Goal: Task Accomplishment & Management: Use online tool/utility

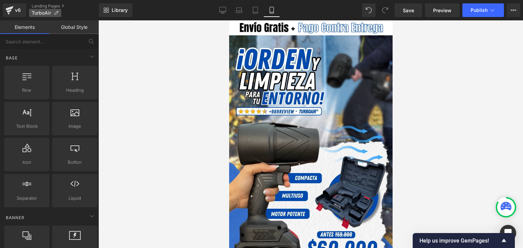
click at [55, 13] on icon at bounding box center [56, 13] width 5 height 5
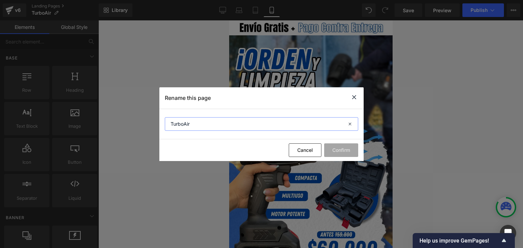
click at [178, 124] on input "TurboAir" at bounding box center [261, 124] width 193 height 14
click at [355, 99] on icon at bounding box center [354, 97] width 8 height 9
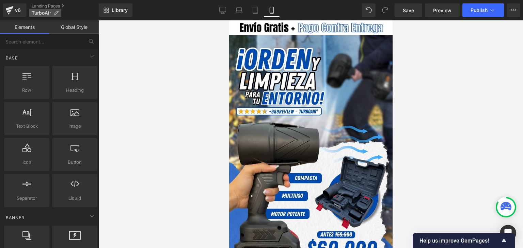
click at [52, 13] on p "TurboAir" at bounding box center [45, 13] width 32 height 8
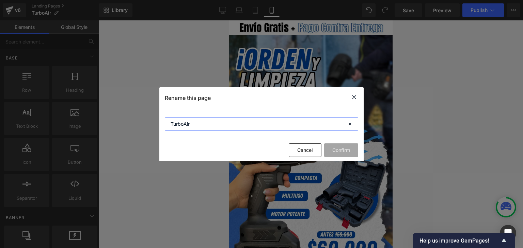
click at [182, 126] on input "TurboAir" at bounding box center [261, 124] width 193 height 14
click at [355, 98] on icon at bounding box center [354, 97] width 8 height 9
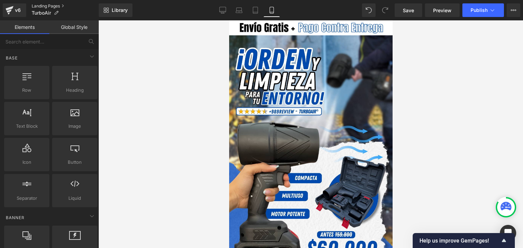
click at [58, 6] on link "Landing Pages" at bounding box center [65, 5] width 67 height 5
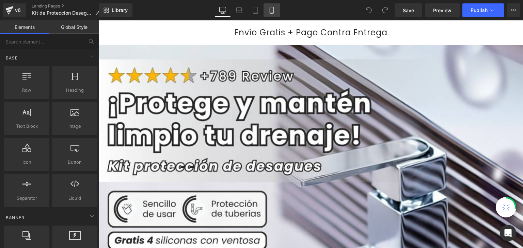
click at [272, 8] on icon at bounding box center [271, 10] width 7 height 7
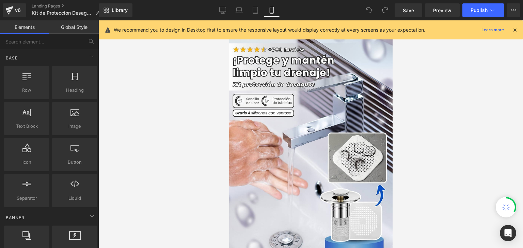
click at [513, 30] on icon at bounding box center [514, 30] width 6 height 6
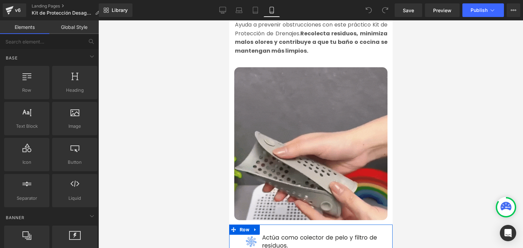
scroll to position [272, 0]
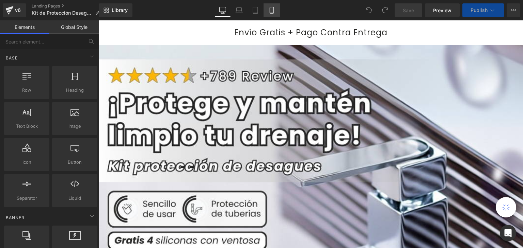
click at [270, 10] on icon at bounding box center [271, 10] width 7 height 7
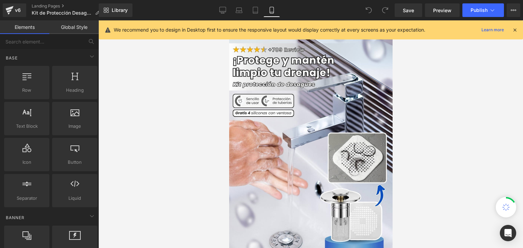
click at [515, 29] on icon at bounding box center [514, 30] width 6 height 6
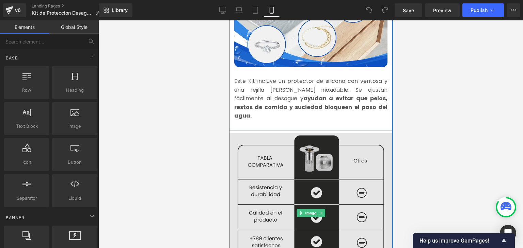
scroll to position [851, 0]
